Goal: Find specific page/section: Locate item on page

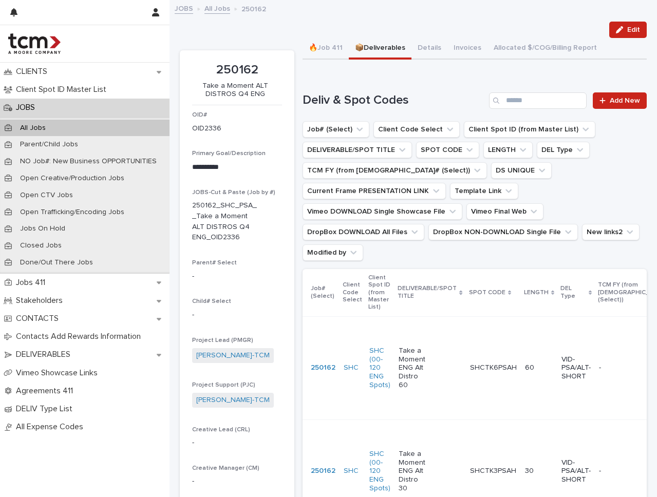
click at [144, 101] on div "JOBS" at bounding box center [84, 108] width 169 height 18
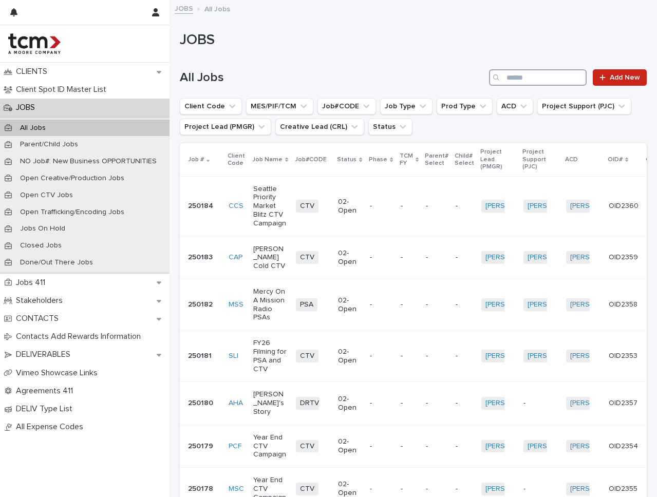
click at [529, 77] on input "Search" at bounding box center [538, 77] width 98 height 16
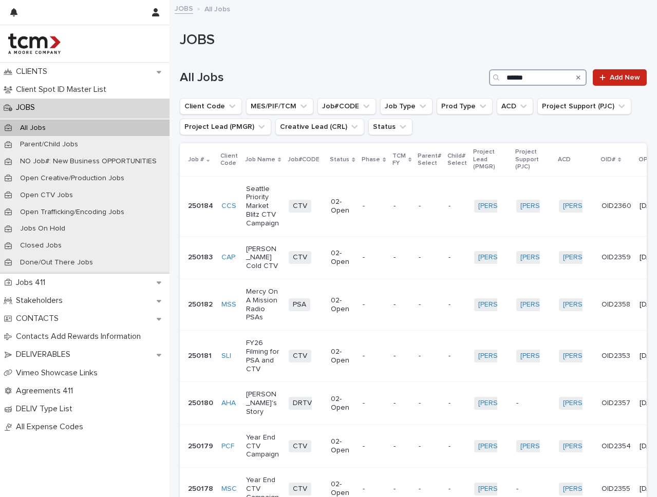
type input "******"
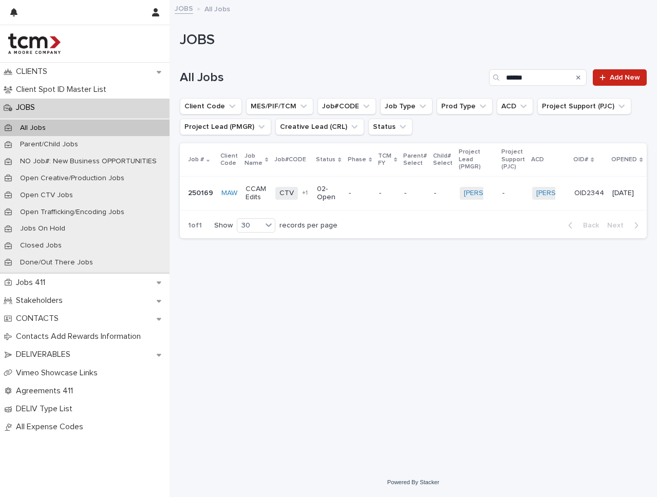
click at [375, 194] on td "-" at bounding box center [387, 193] width 25 height 34
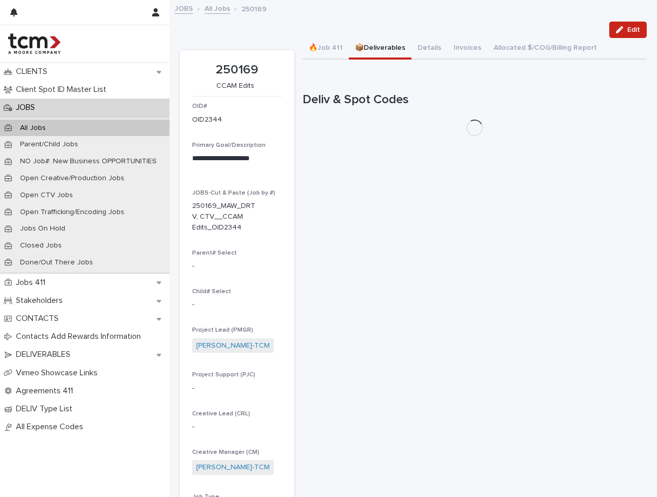
click at [396, 53] on button "📦Deliverables" at bounding box center [380, 49] width 63 height 22
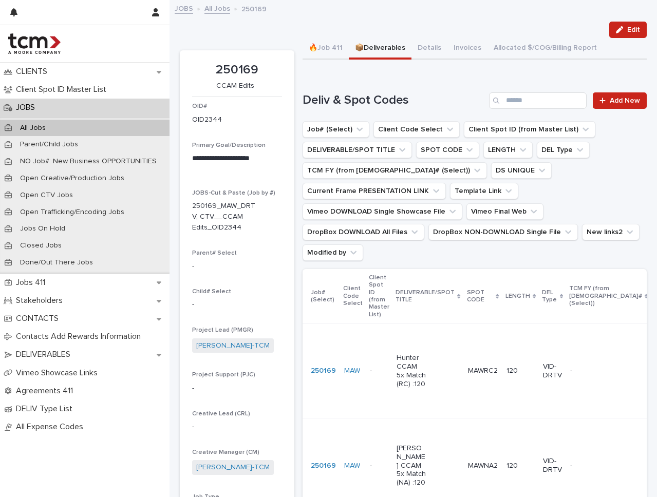
scroll to position [193, 0]
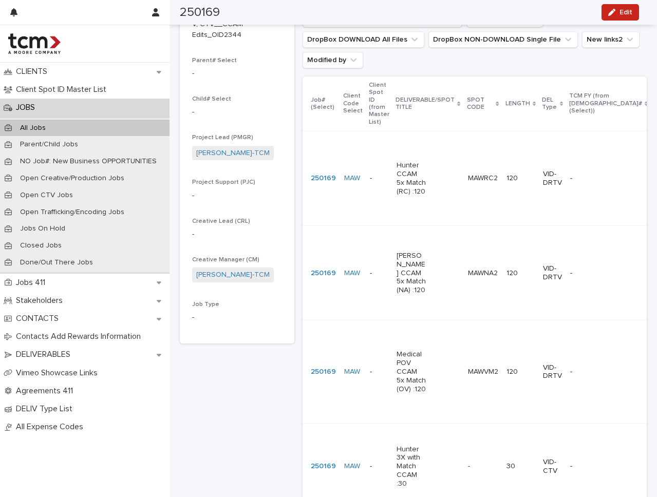
click at [407, 161] on p "Hunter CCAM 5x Match (RC) :120" at bounding box center [412, 178] width 30 height 34
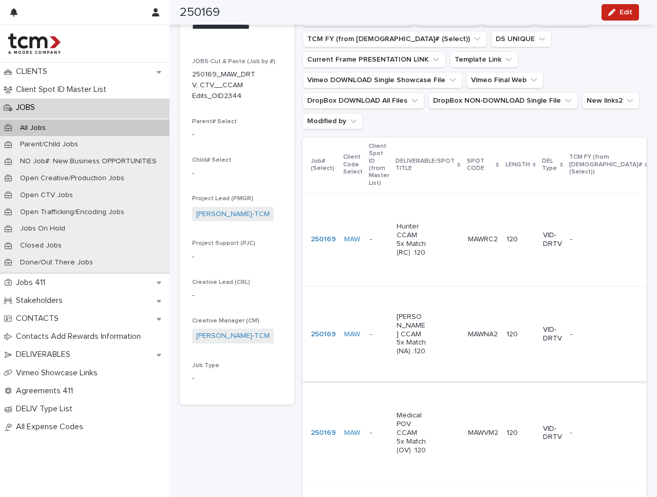
scroll to position [190, 0]
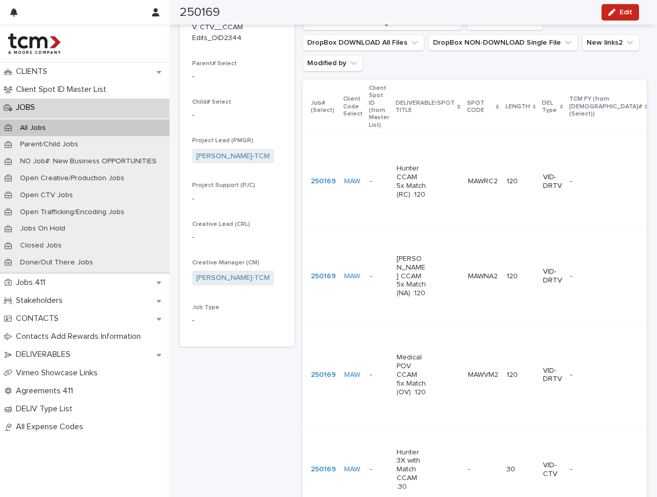
click at [408, 260] on p "[PERSON_NAME] CCAM 5x Match (NA) :120" at bounding box center [412, 276] width 30 height 43
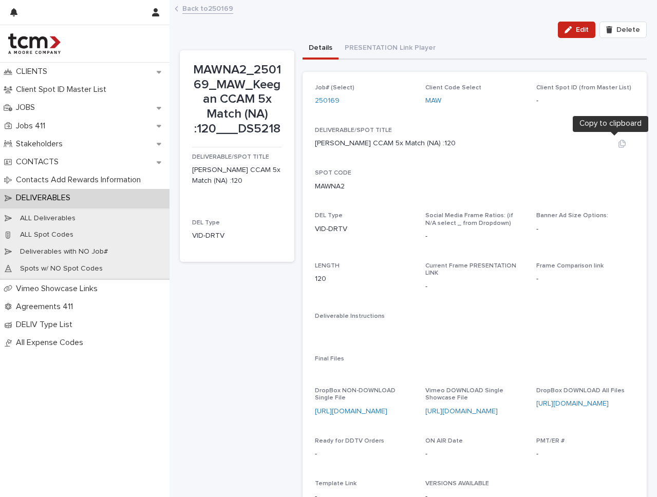
click at [618, 141] on icon "button" at bounding box center [621, 144] width 7 height 8
click at [618, 142] on icon "button" at bounding box center [622, 144] width 8 height 8
click at [618, 185] on icon "button" at bounding box center [622, 186] width 8 height 8
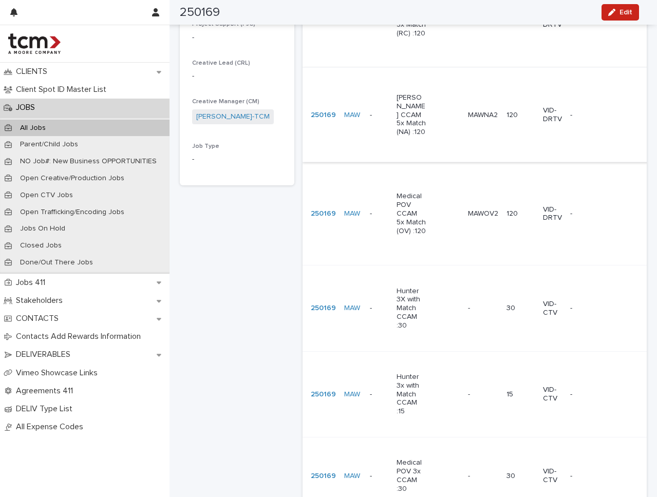
scroll to position [269, 0]
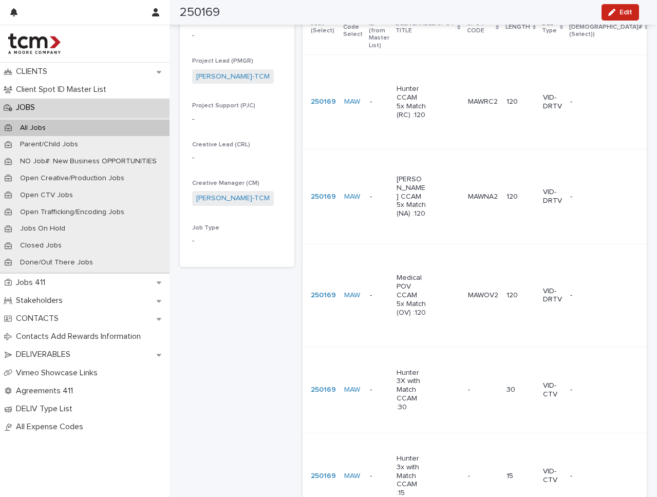
click at [426, 270] on div "Medical POV CCAM 5x Match (OV) :120" at bounding box center [428, 295] width 63 height 51
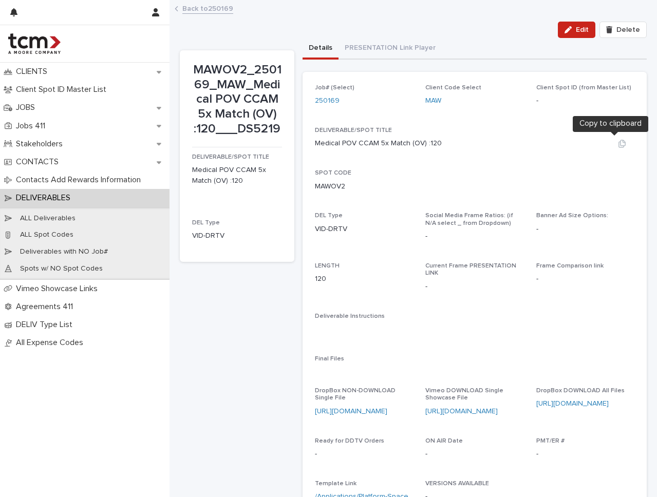
click at [618, 140] on icon "button" at bounding box center [622, 144] width 8 height 8
click at [618, 142] on icon "button" at bounding box center [622, 144] width 8 height 8
click at [618, 185] on icon "button" at bounding box center [622, 186] width 8 height 8
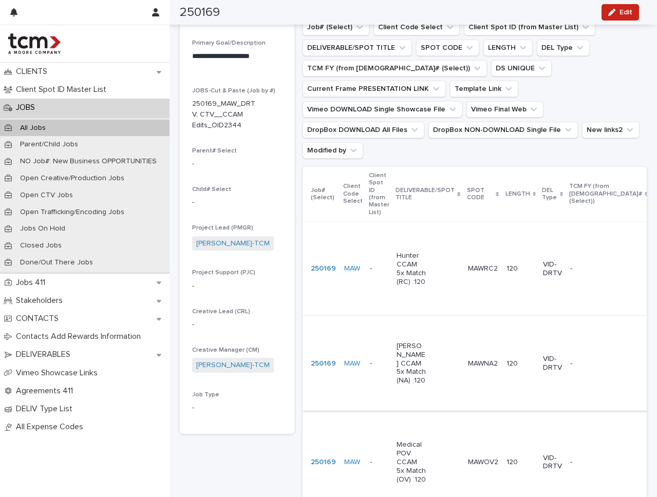
scroll to position [191, 0]
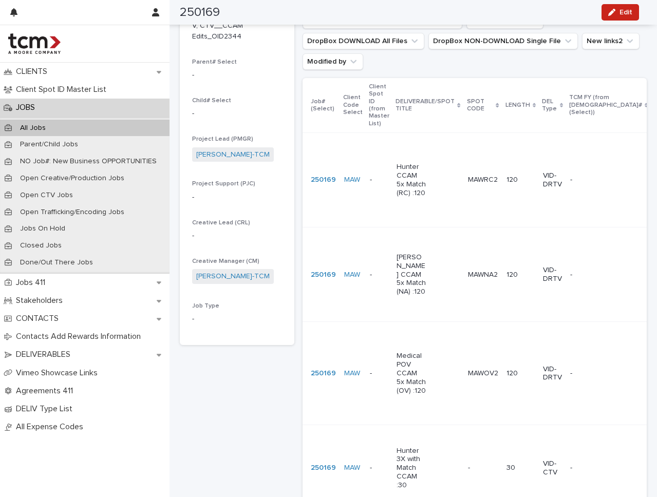
click at [486, 367] on p "MAWOV2" at bounding box center [484, 372] width 32 height 11
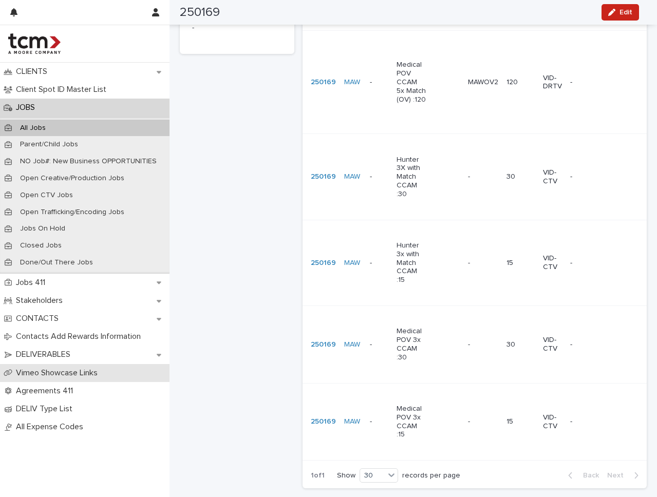
scroll to position [300, 0]
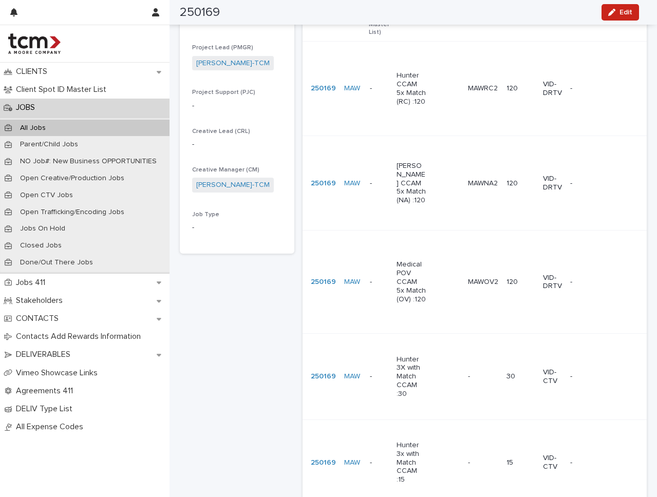
click at [409, 260] on p "Medical POV CCAM 5x Match (OV) :120" at bounding box center [412, 281] width 30 height 43
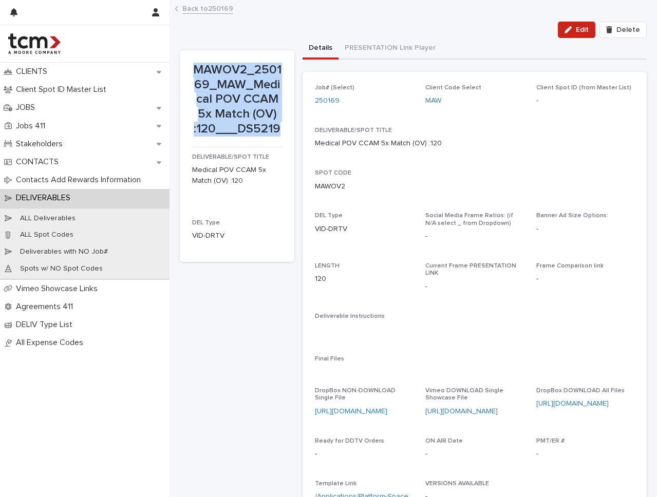
drag, startPoint x: 194, startPoint y: 68, endPoint x: 296, endPoint y: 135, distance: 122.4
click at [296, 135] on div "MAWOV2_250169_MAW_Medical POV CCAM 5x Match (OV) :120___DS5219 DELIVERABLE/SPOT…" at bounding box center [413, 325] width 467 height 575
copy p "MAWOV2_250169_MAW_Medical POV CCAM 5x Match (OV) :120___DS5219"
click at [340, 33] on div "Edit Delete" at bounding box center [413, 30] width 467 height 16
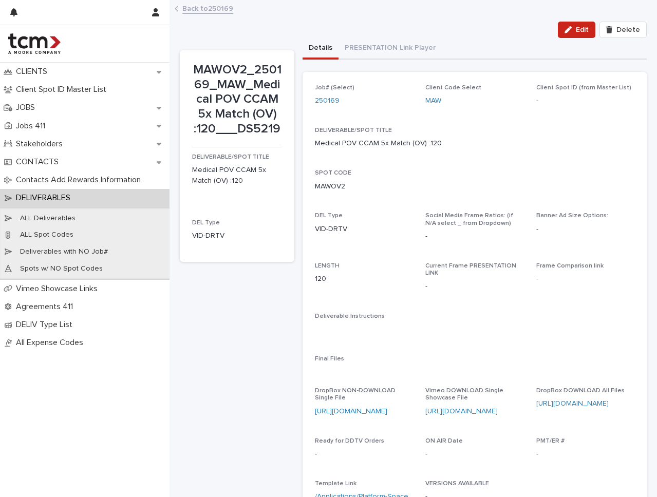
click at [322, 0] on div "Back to 250169" at bounding box center [412, 0] width 487 height 1
